Goal: Transaction & Acquisition: Purchase product/service

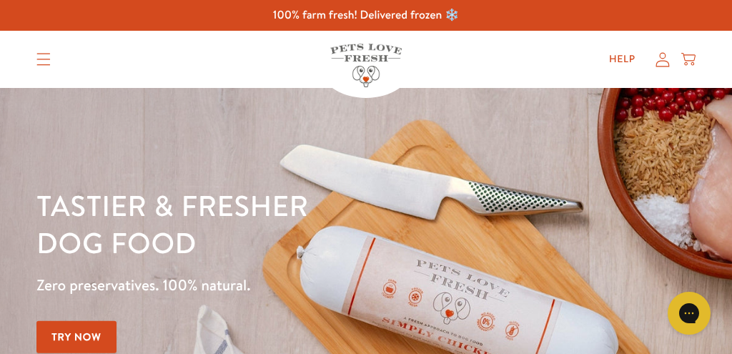
click at [43, 61] on icon "Translation missing: en.sections.header.menu" at bounding box center [43, 59] width 14 height 13
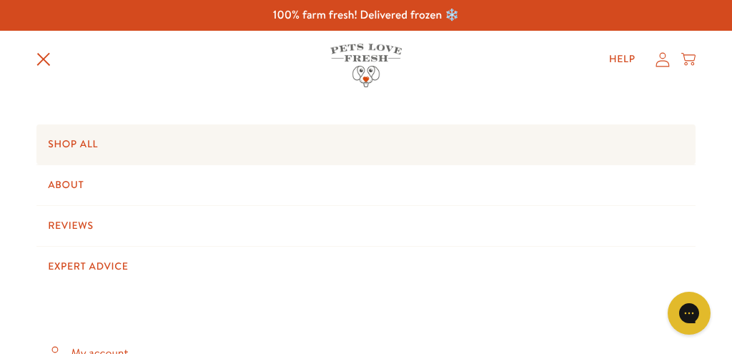
click at [72, 141] on link "Shop All" at bounding box center [365, 144] width 659 height 40
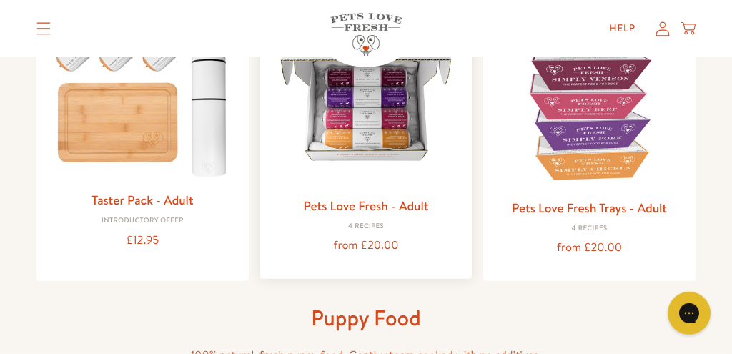
scroll to position [226, 0]
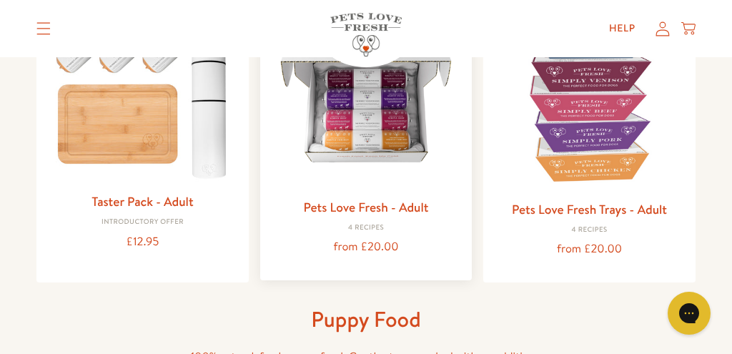
click at [352, 209] on link "Pets Love Fresh - Adult" at bounding box center [365, 207] width 125 height 18
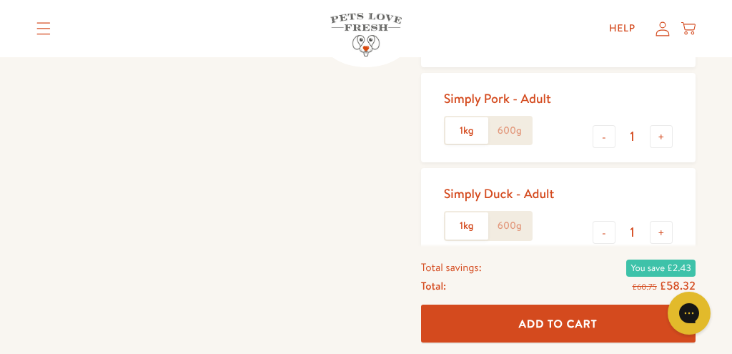
scroll to position [378, 0]
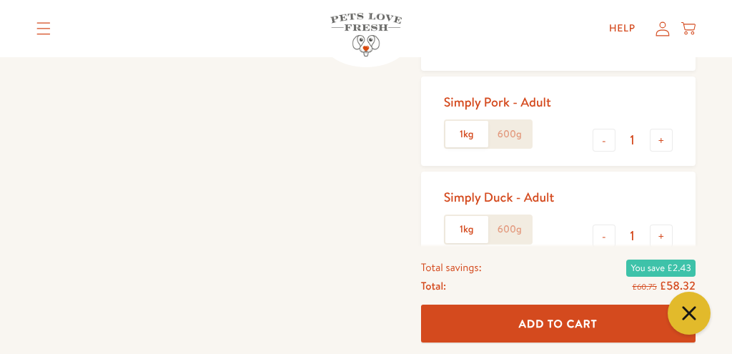
click at [467, 235] on label "1kg" at bounding box center [466, 229] width 43 height 27
click at [0, 0] on input "1kg" at bounding box center [0, 0] width 0 height 0
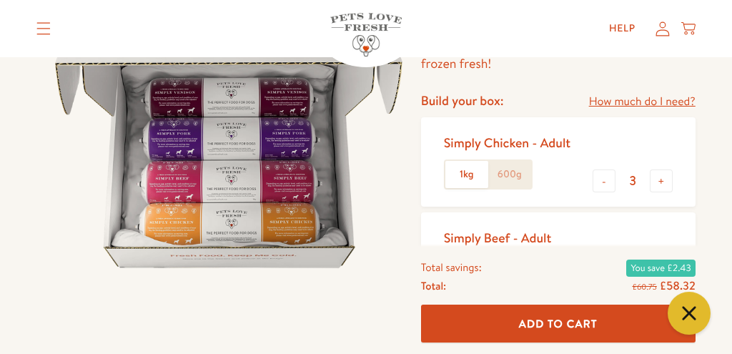
scroll to position [151, 0]
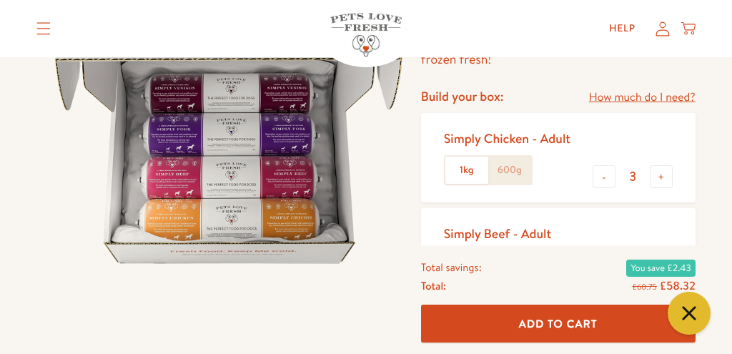
click at [460, 169] on label "1kg" at bounding box center [466, 170] width 43 height 27
click at [0, 0] on input "1kg" at bounding box center [0, 0] width 0 height 0
click at [511, 171] on label "600g" at bounding box center [509, 170] width 43 height 27
click at [0, 0] on input "600g" at bounding box center [0, 0] width 0 height 0
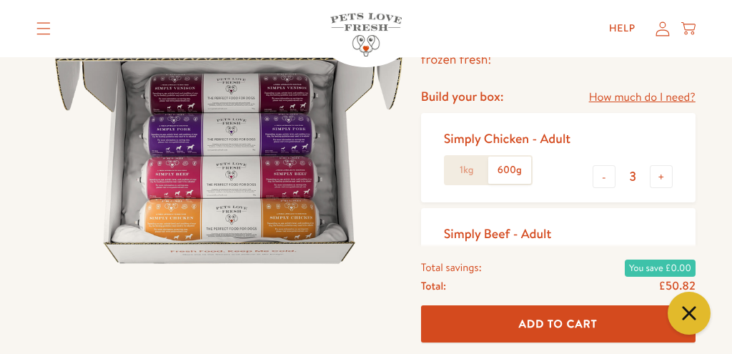
click at [468, 173] on label "1kg" at bounding box center [466, 170] width 43 height 27
click at [0, 0] on input "1kg" at bounding box center [0, 0] width 0 height 0
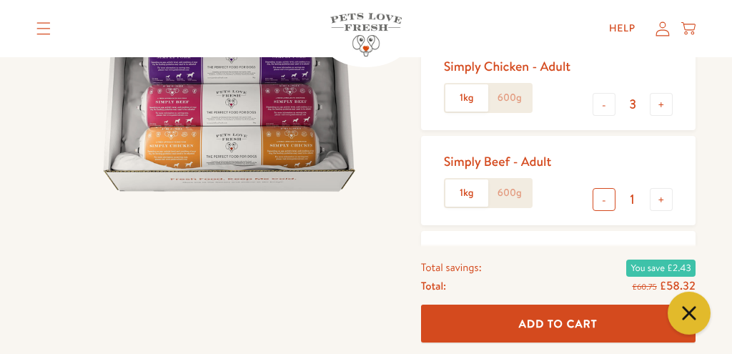
scroll to position [226, 0]
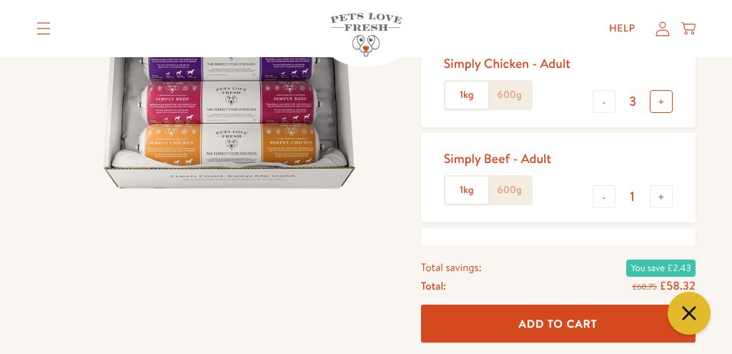
click at [662, 101] on button "+" at bounding box center [661, 101] width 23 height 23
type input "5"
click at [474, 189] on label "1kg" at bounding box center [466, 190] width 43 height 27
click at [0, 0] on input "1kg" at bounding box center [0, 0] width 0 height 0
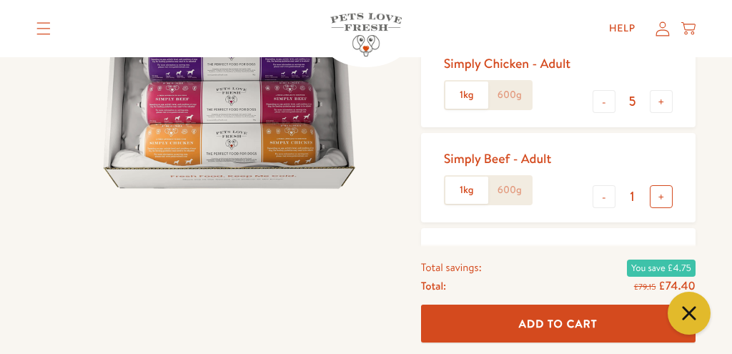
click at [664, 198] on button "+" at bounding box center [661, 196] width 23 height 23
click at [665, 198] on button "+" at bounding box center [661, 196] width 23 height 23
click at [666, 198] on button "+" at bounding box center [661, 196] width 23 height 23
type input "5"
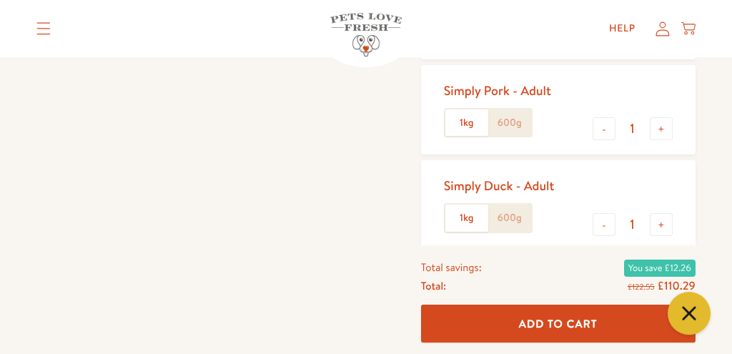
scroll to position [378, 0]
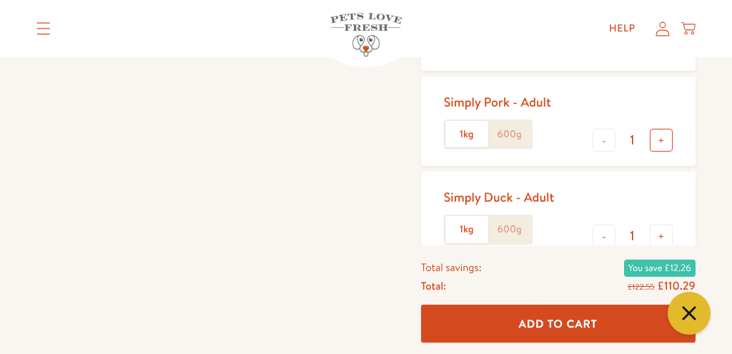
click at [664, 139] on button "+" at bounding box center [661, 140] width 23 height 23
click at [662, 141] on button "+" at bounding box center [661, 140] width 23 height 23
type input "5"
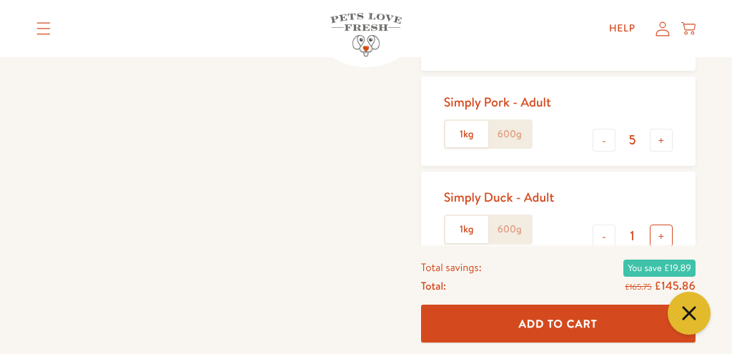
click at [659, 237] on button "+" at bounding box center [661, 236] width 23 height 23
click at [660, 237] on button "+" at bounding box center [661, 236] width 23 height 23
click at [661, 237] on button "+" at bounding box center [661, 236] width 23 height 23
type input "5"
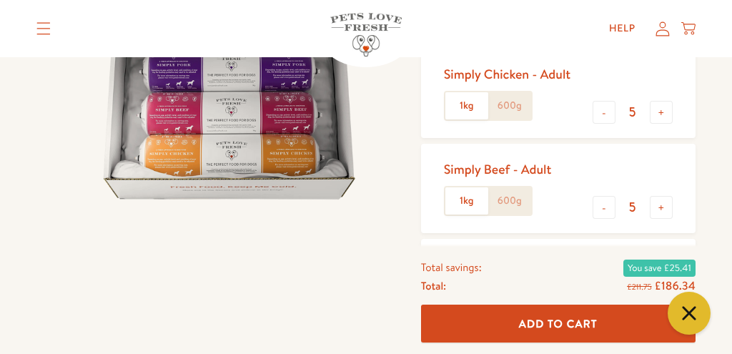
scroll to position [226, 0]
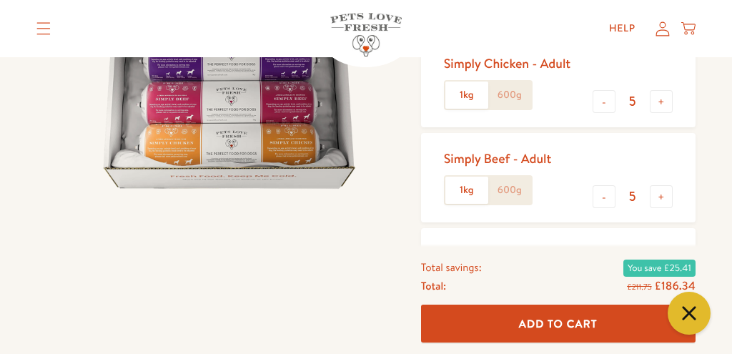
click at [511, 87] on label "600g" at bounding box center [509, 95] width 43 height 27
click at [0, 0] on input "600g" at bounding box center [0, 0] width 0 height 0
click at [502, 192] on label "600g" at bounding box center [509, 190] width 43 height 27
click at [0, 0] on input "600g" at bounding box center [0, 0] width 0 height 0
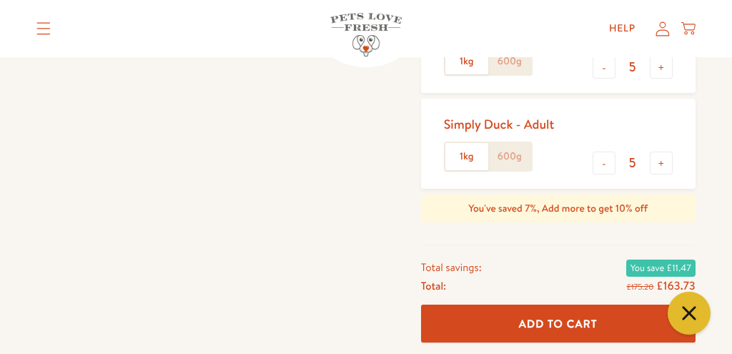
scroll to position [453, 0]
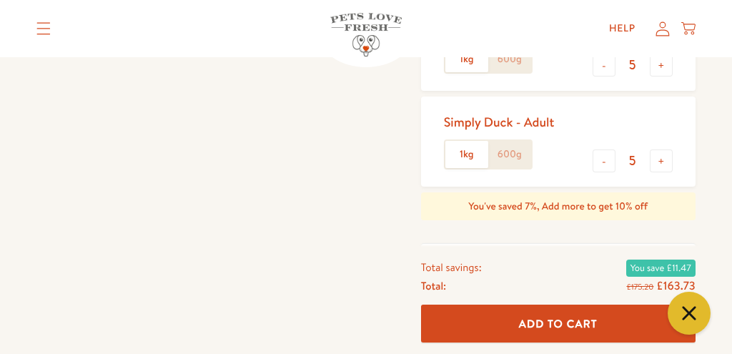
click at [510, 68] on label "600g" at bounding box center [509, 59] width 43 height 27
click at [0, 0] on input "600g" at bounding box center [0, 0] width 0 height 0
click at [520, 154] on label "600g" at bounding box center [509, 154] width 43 height 27
click at [0, 0] on input "600g" at bounding box center [0, 0] width 0 height 0
